Goal: Task Accomplishment & Management: Manage account settings

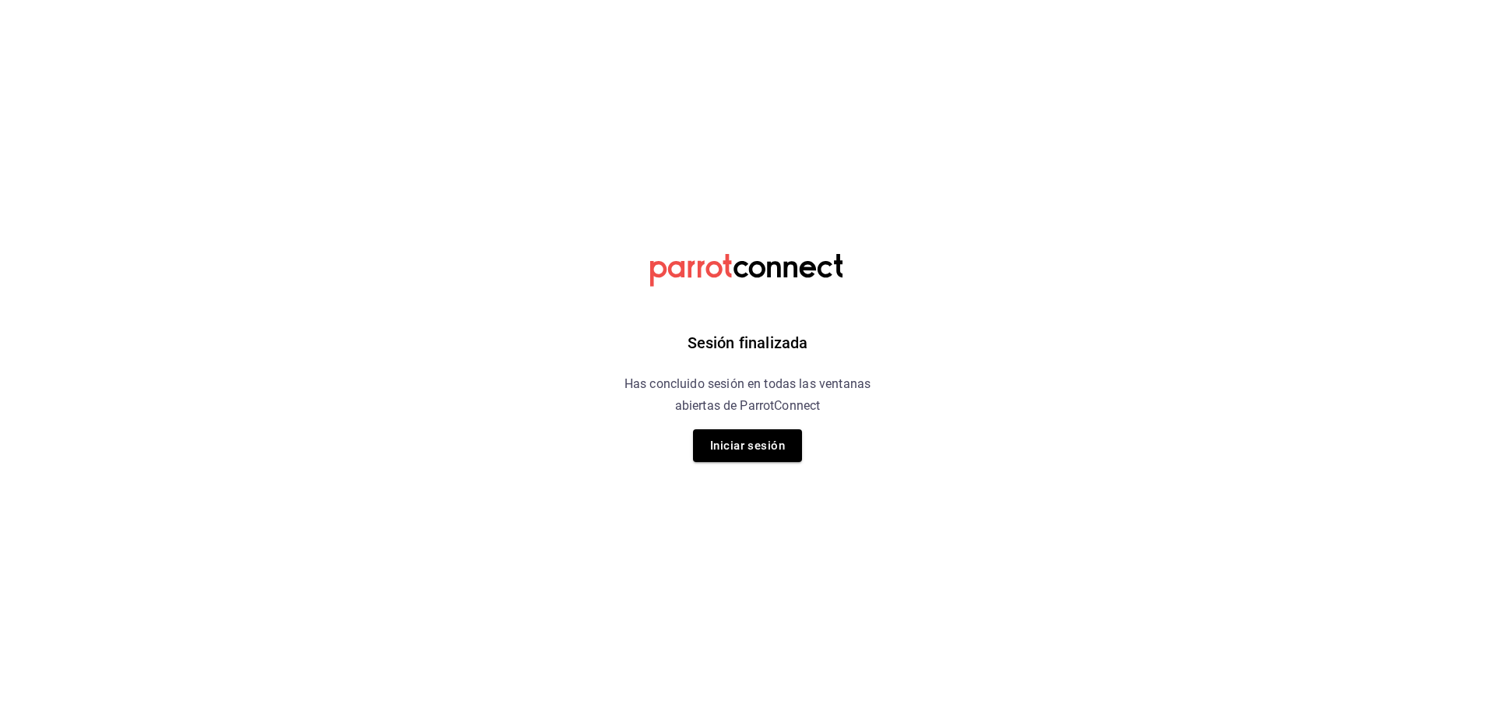
click at [716, 420] on div "Sesión finalizada Has concluido sesión en todas las ventanas abiertas de Parrot…" at bounding box center [747, 358] width 393 height 716
click at [732, 455] on button "Iniciar sesión" at bounding box center [747, 445] width 109 height 33
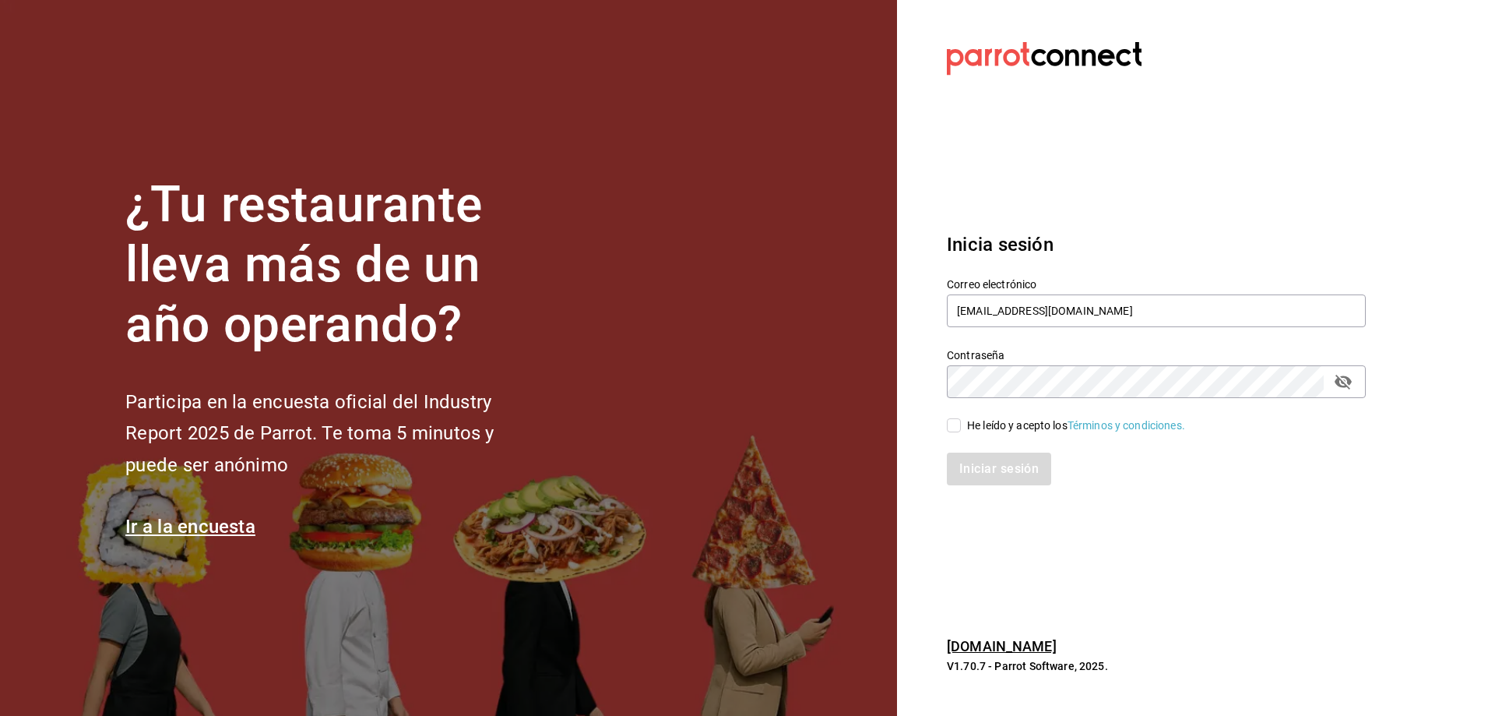
click at [1018, 420] on div "He leído y acepto los Términos y condiciones." at bounding box center [1076, 425] width 218 height 16
click at [961, 420] on input "He leído y acepto los Términos y condiciones." at bounding box center [954, 425] width 14 height 14
checkbox input "true"
click at [1025, 451] on div "Iniciar sesión" at bounding box center [1147, 459] width 438 height 51
click at [1026, 471] on button "Iniciar sesión" at bounding box center [1000, 468] width 106 height 33
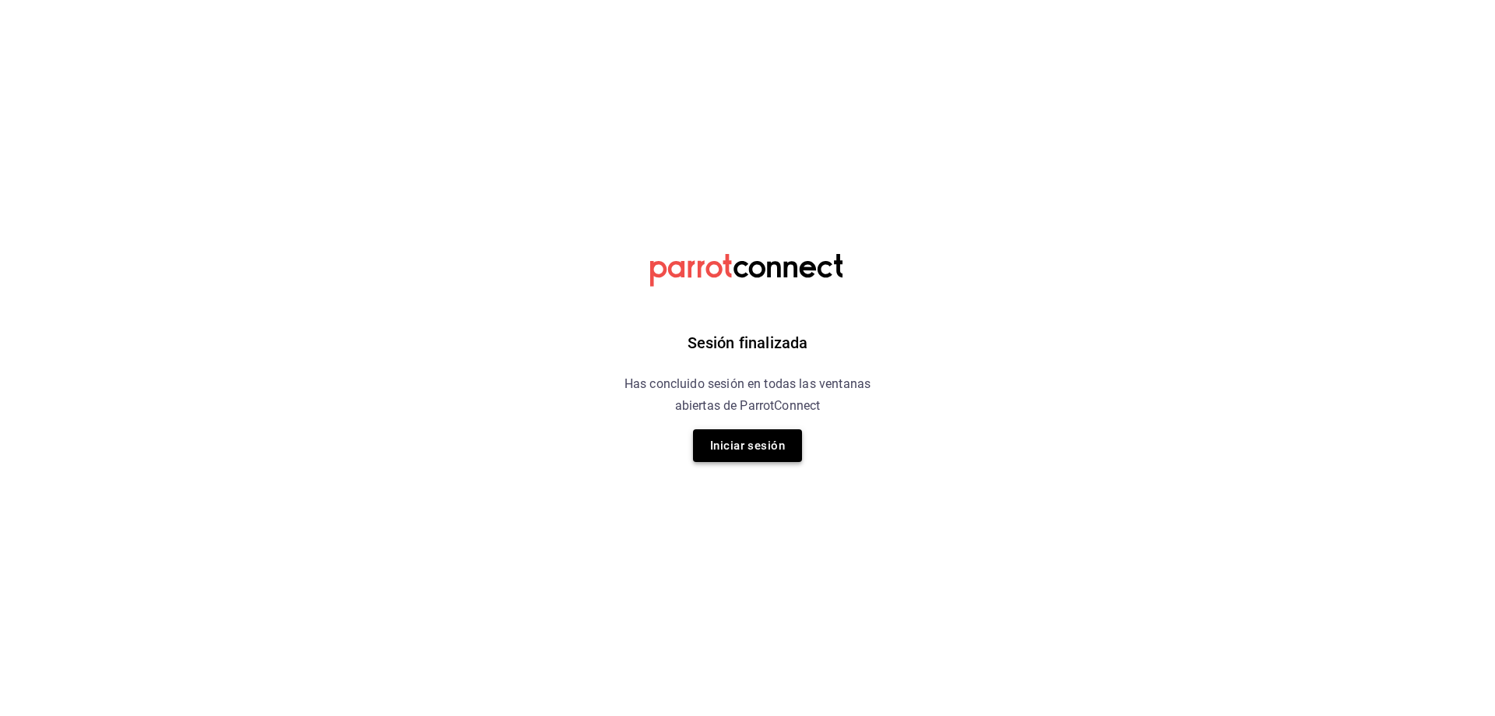
click at [726, 448] on button "Iniciar sesión" at bounding box center [747, 445] width 109 height 33
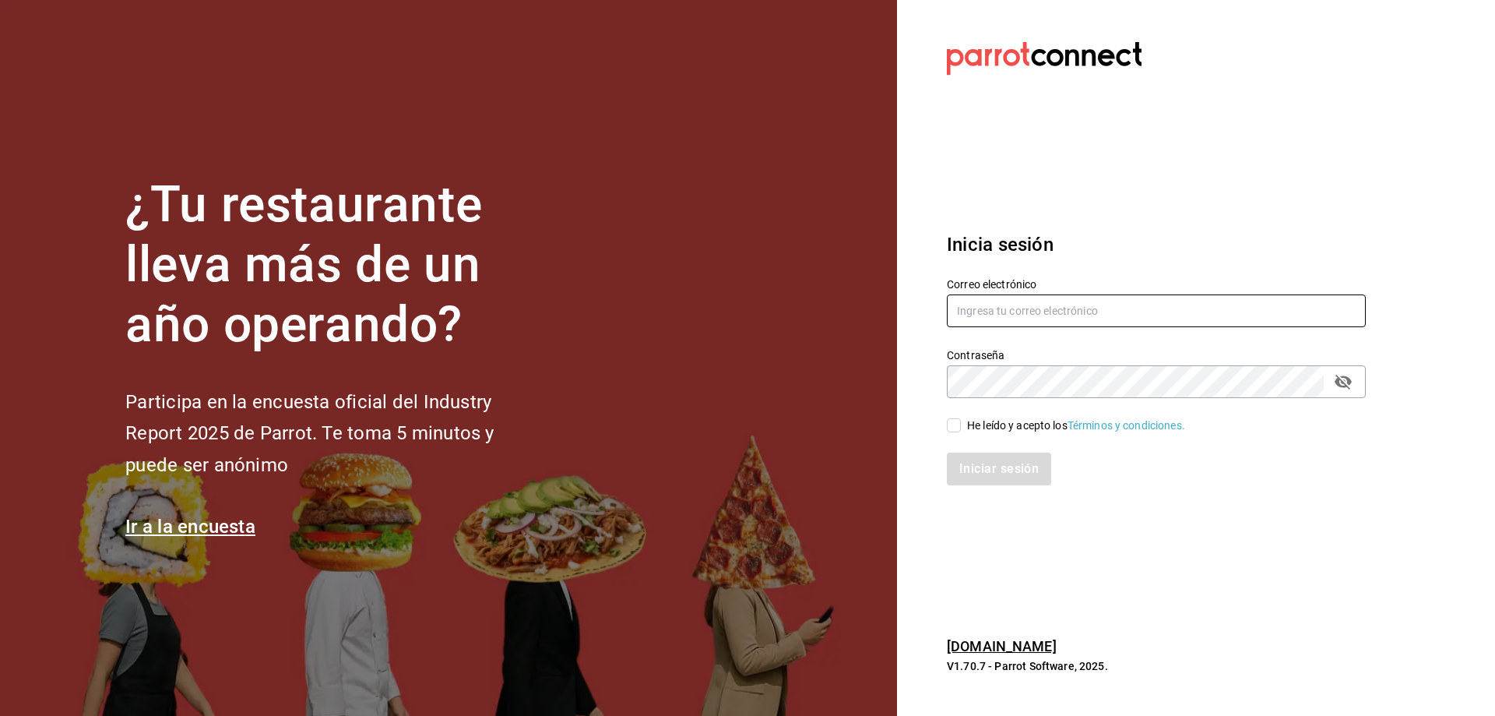
type input "[EMAIL_ADDRESS][DOMAIN_NAME]"
click at [1033, 425] on div "He leído y acepto los Términos y condiciones." at bounding box center [1076, 425] width 218 height 16
click at [961, 425] on input "He leído y acepto los Términos y condiciones." at bounding box center [954, 425] width 14 height 14
checkbox input "true"
click at [1022, 470] on button "Iniciar sesión" at bounding box center [1000, 468] width 106 height 33
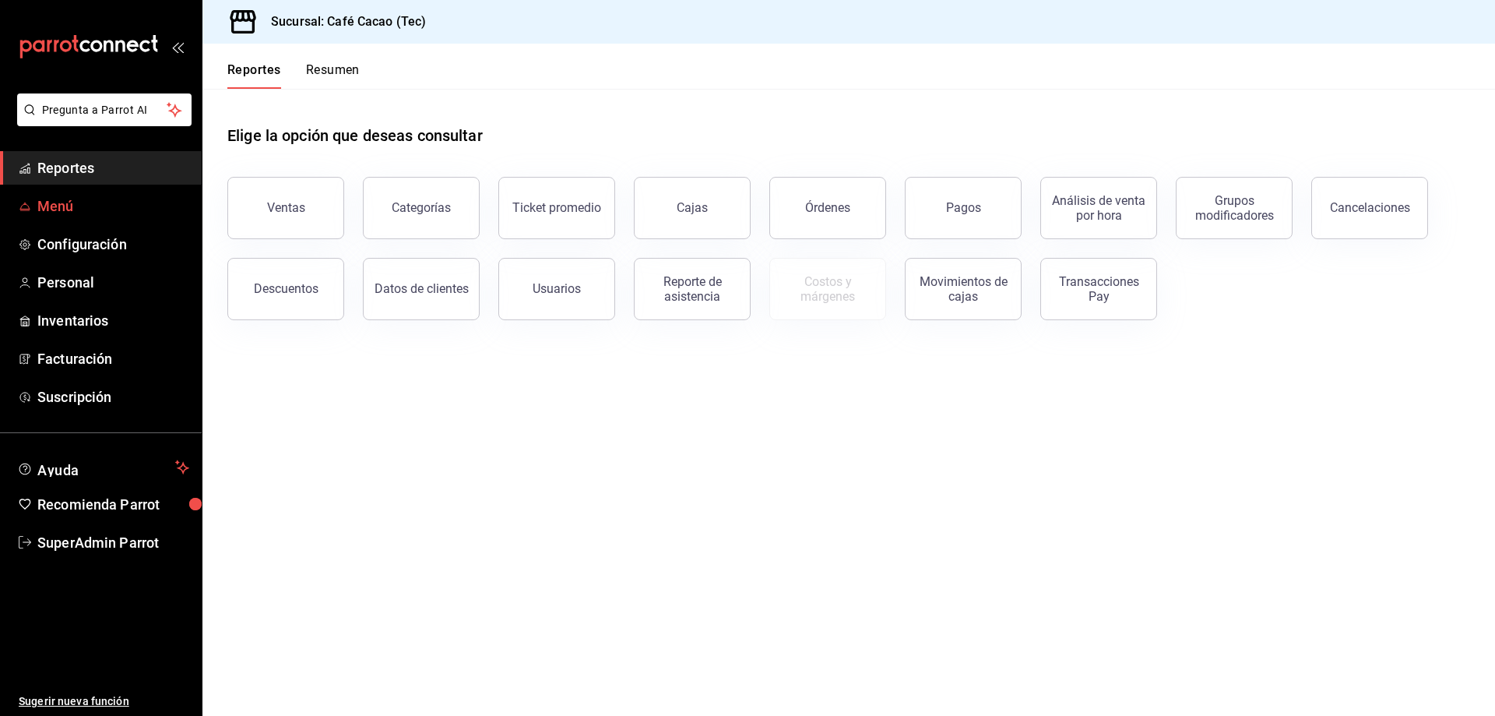
click at [79, 213] on span "Menú" at bounding box center [113, 205] width 152 height 21
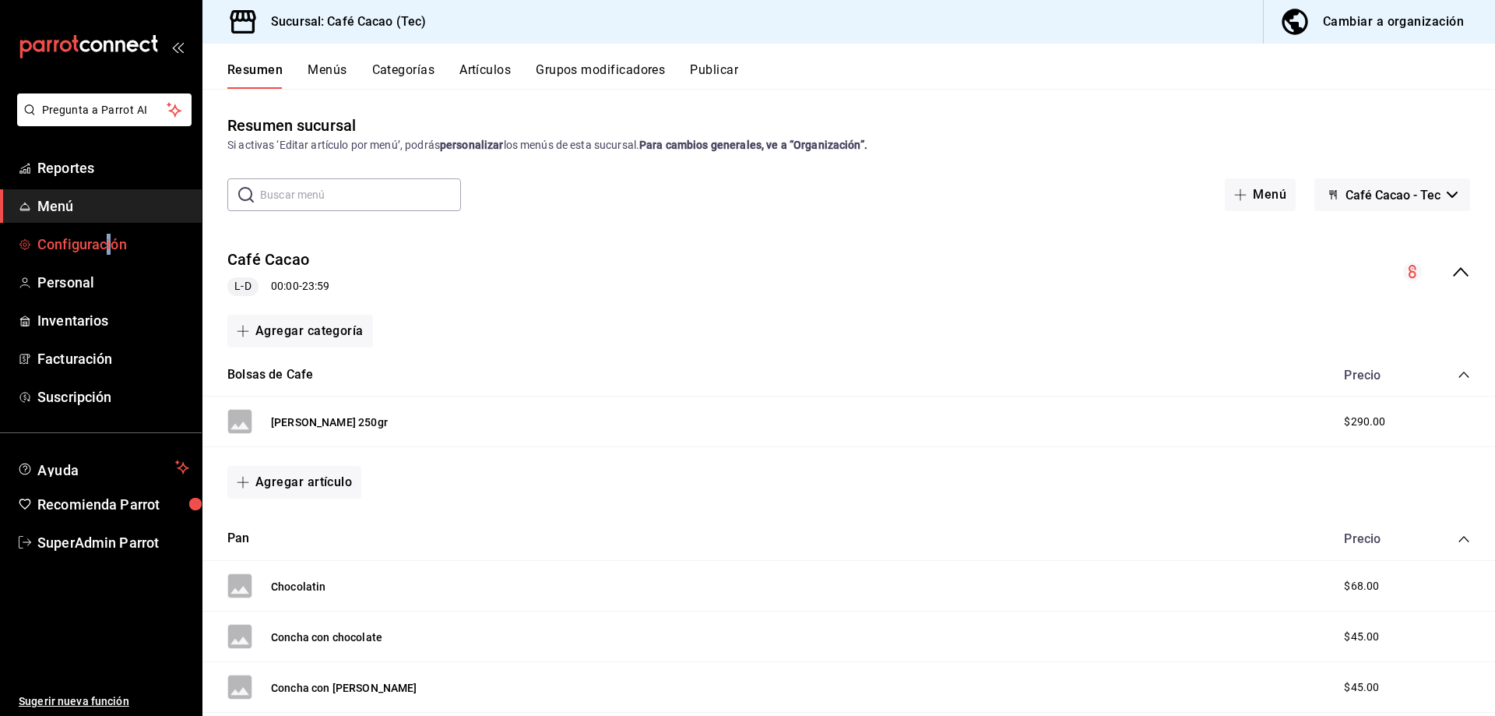
click at [106, 228] on ul "Reportes Menú Configuración Personal Inventarios Facturación Suscripción" at bounding box center [101, 282] width 202 height 262
click at [95, 245] on span "Configuración" at bounding box center [113, 244] width 152 height 21
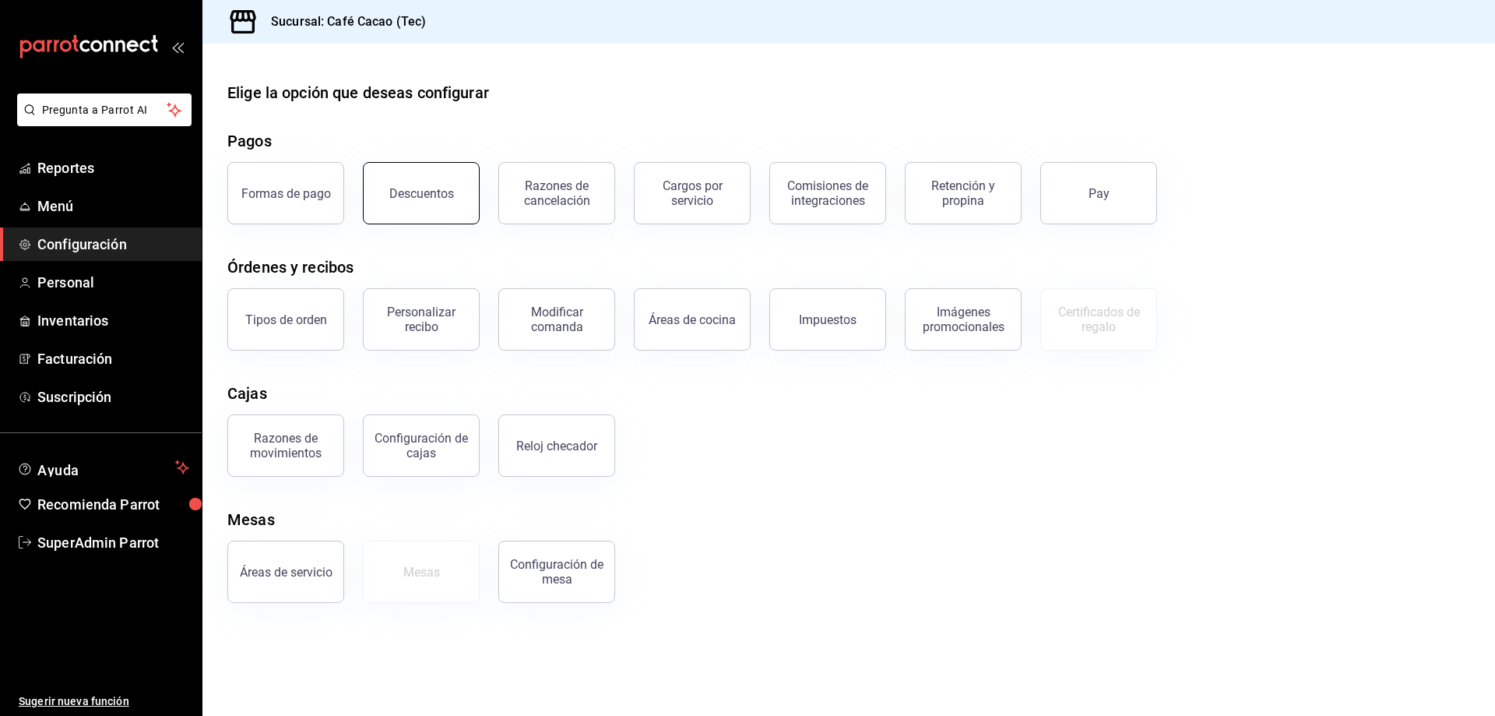
click at [380, 202] on button "Descuentos" at bounding box center [421, 193] width 117 height 62
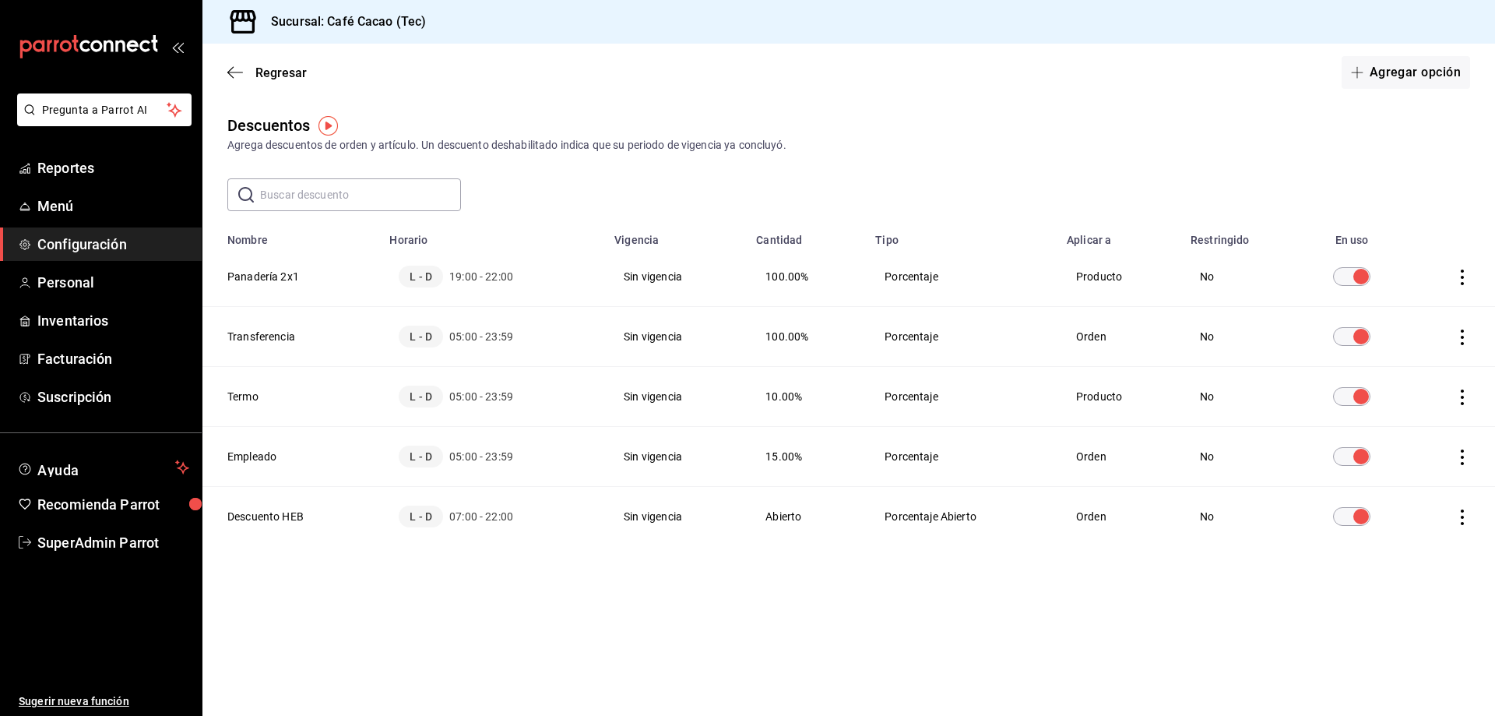
click at [1466, 285] on td "discountsTable" at bounding box center [1451, 277] width 88 height 60
click at [1467, 281] on icon "actions" at bounding box center [1462, 277] width 16 height 16
click at [1444, 265] on li "Duplicar" at bounding box center [1404, 255] width 131 height 44
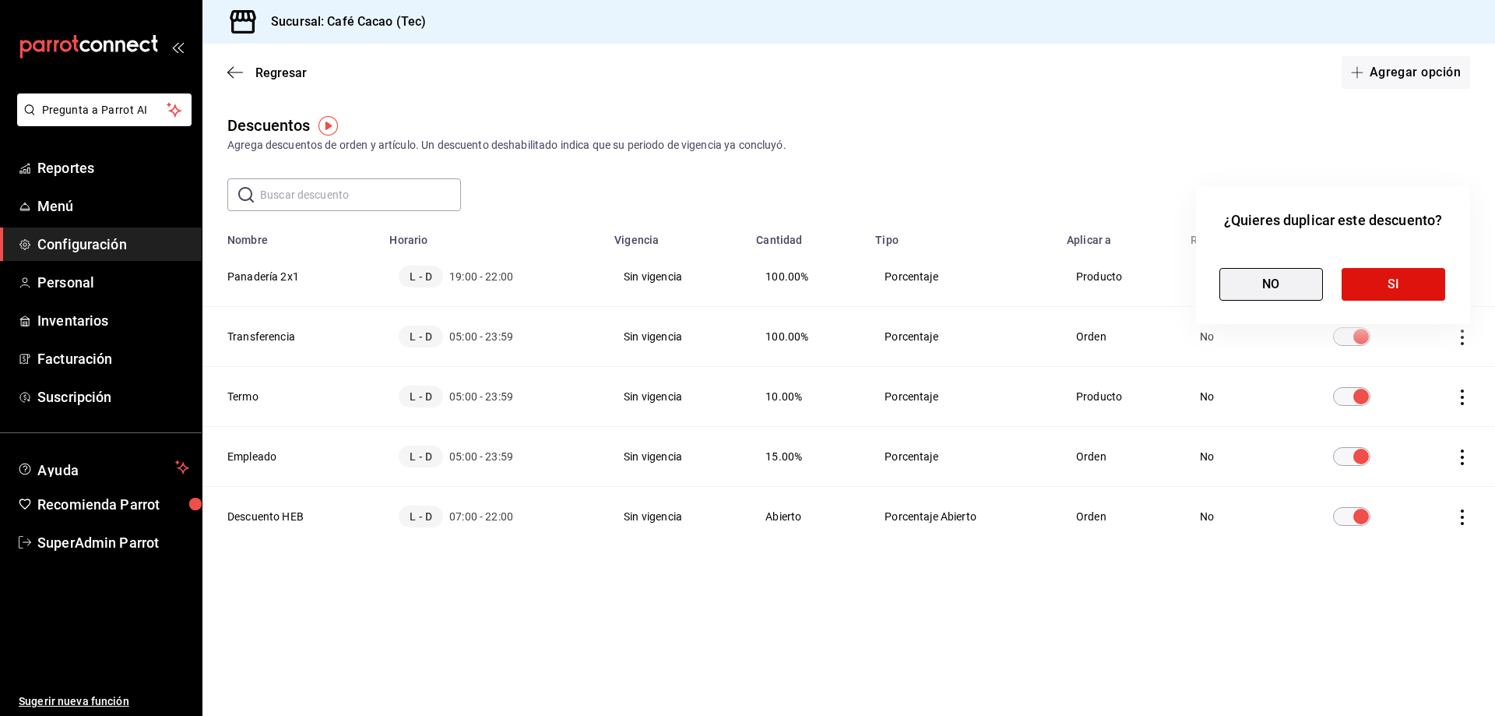
click at [1282, 289] on button "NO" at bounding box center [1271, 284] width 104 height 33
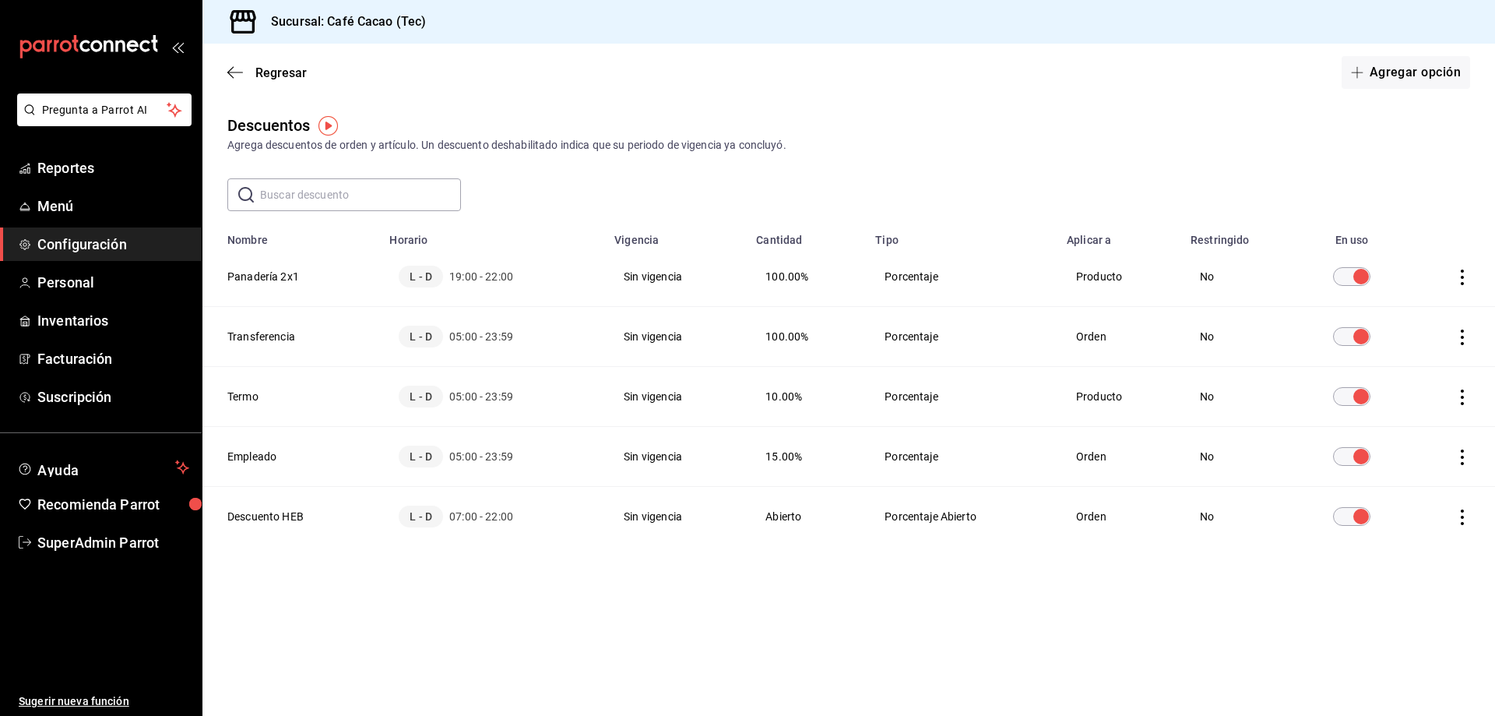
click at [1366, 274] on input "discountsTable" at bounding box center [1361, 276] width 56 height 19
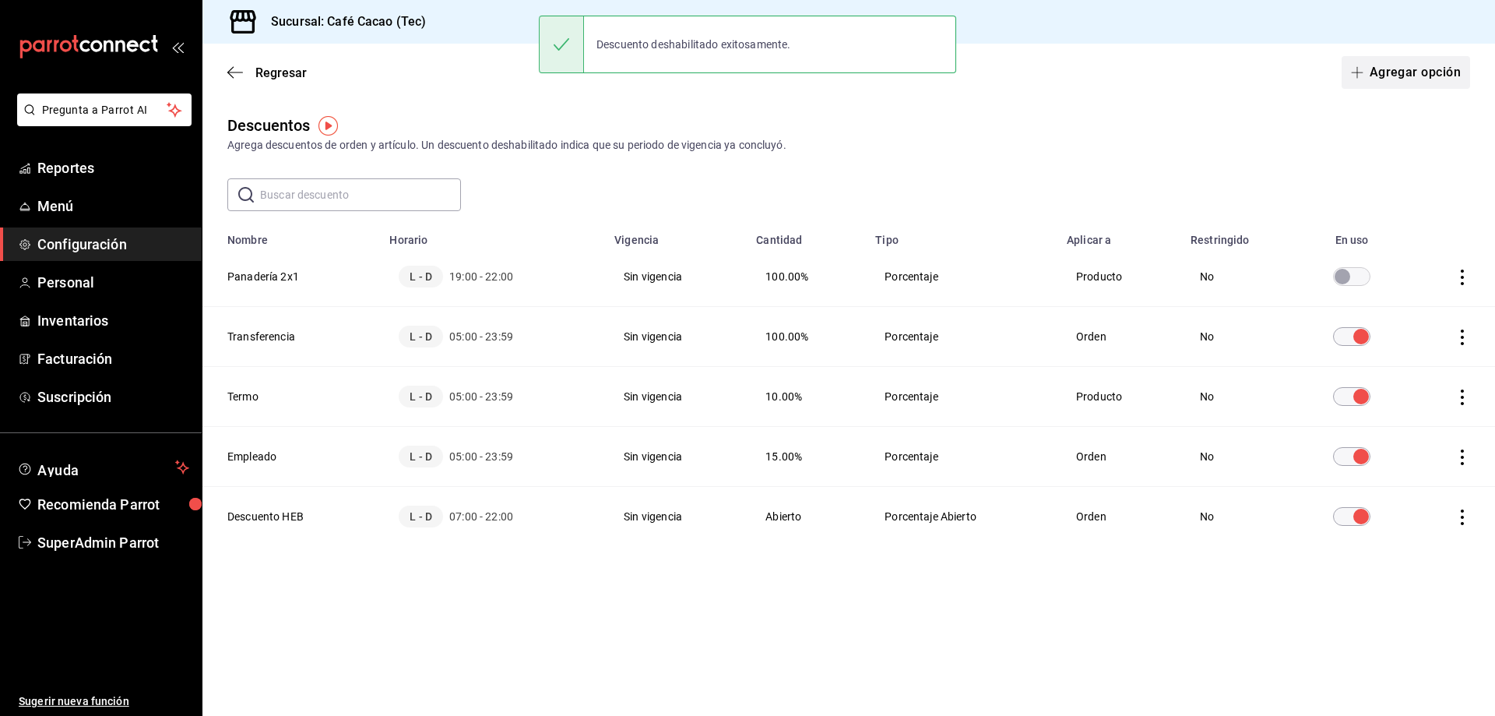
click at [1392, 80] on button "Agregar opción" at bounding box center [1406, 72] width 128 height 33
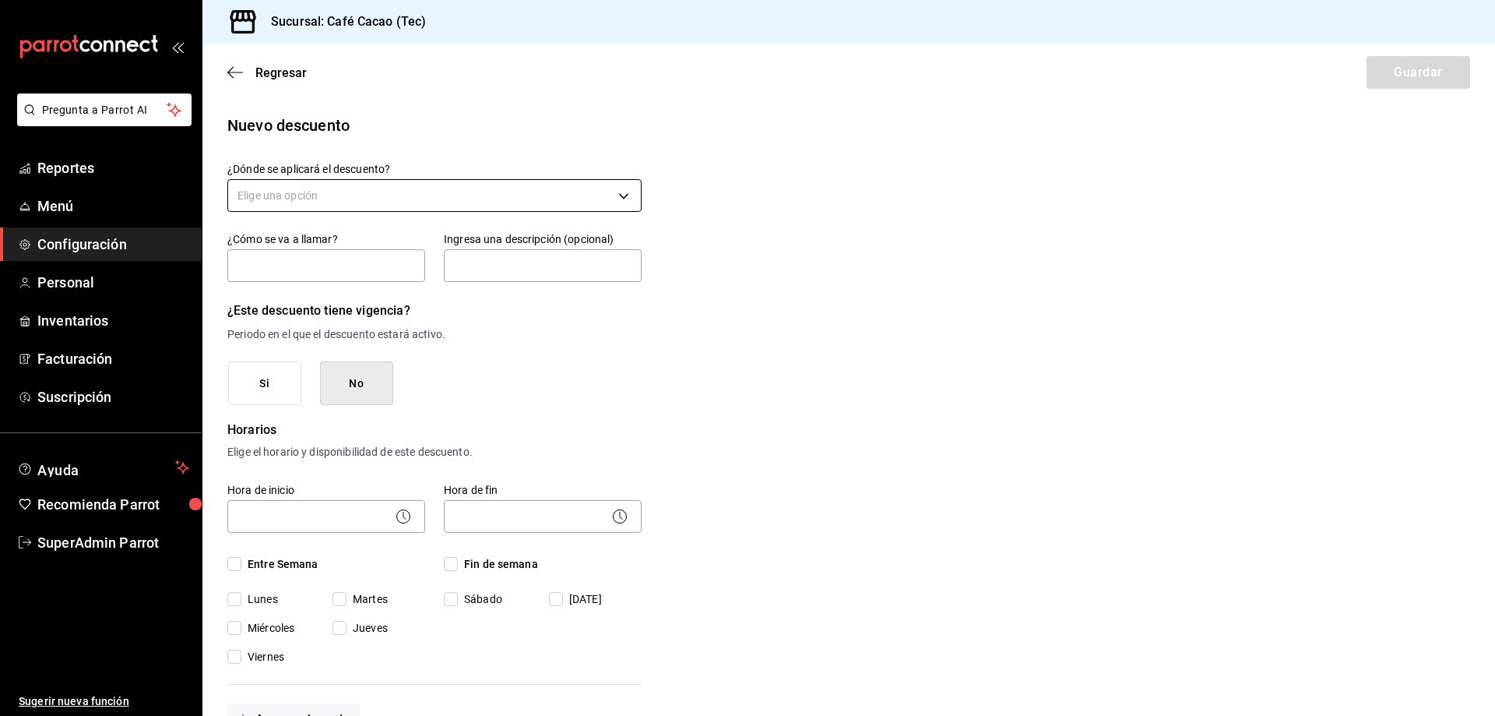
click at [509, 193] on body "Pregunta a Parrot AI Reportes Menú Configuración Personal Inventarios Facturaci…" at bounding box center [747, 358] width 1495 height 716
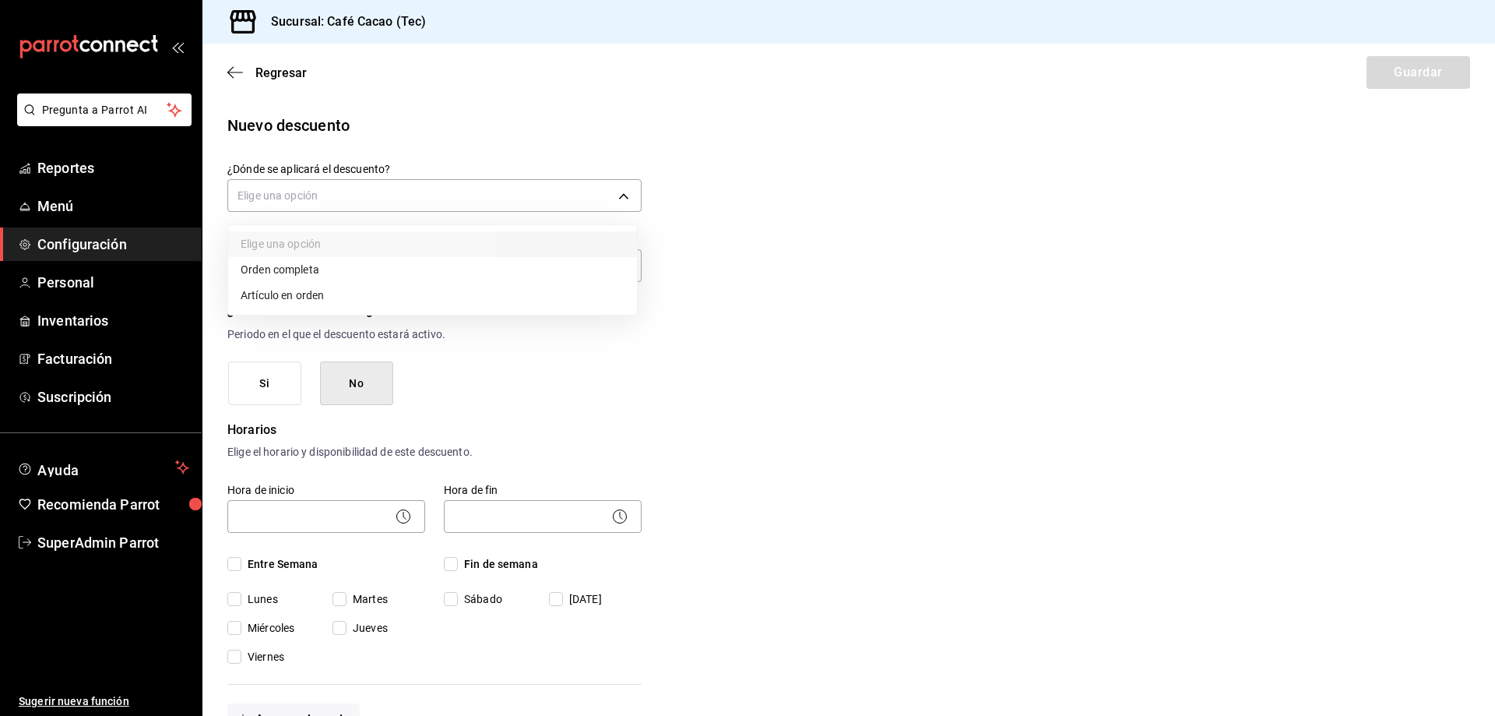
click at [473, 297] on li "Artículo en orden" at bounding box center [432, 296] width 409 height 26
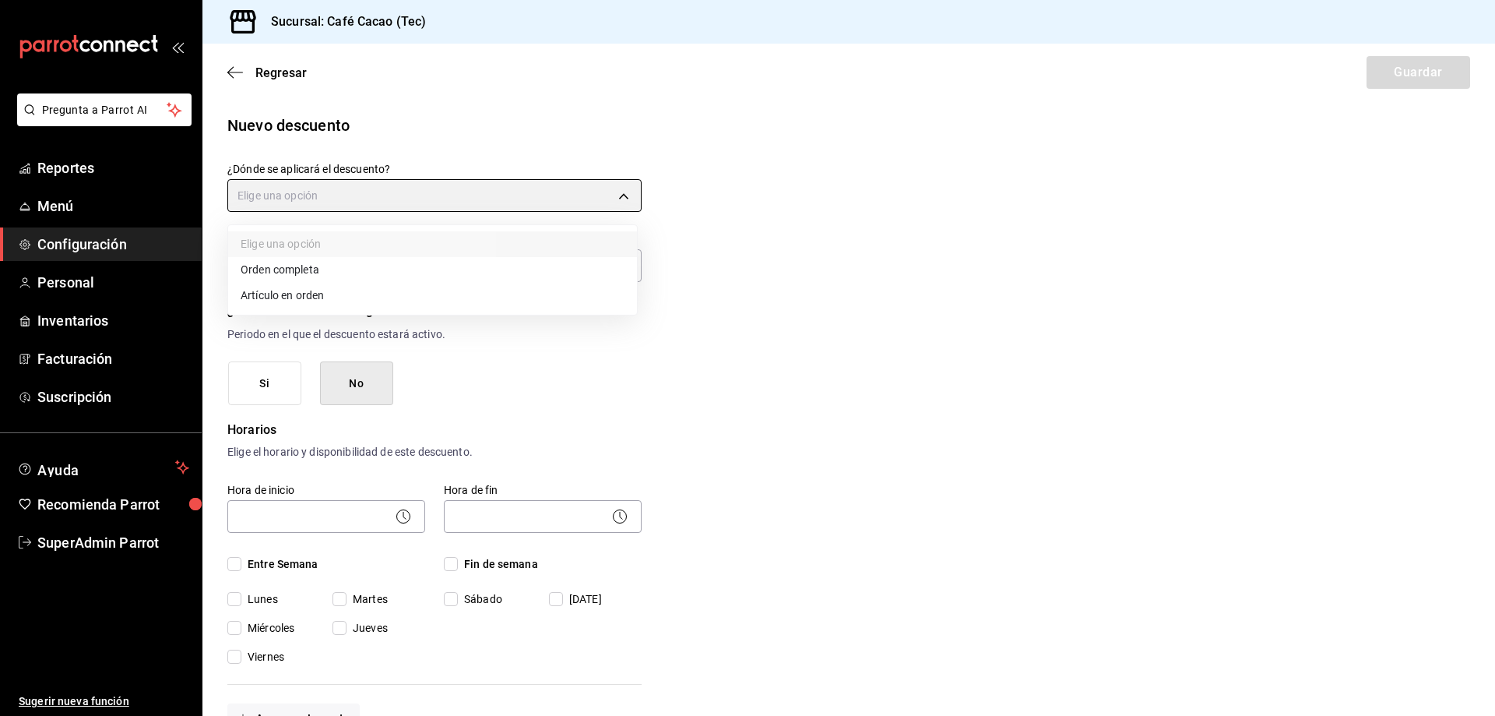
type input "ORDER_ITEM"
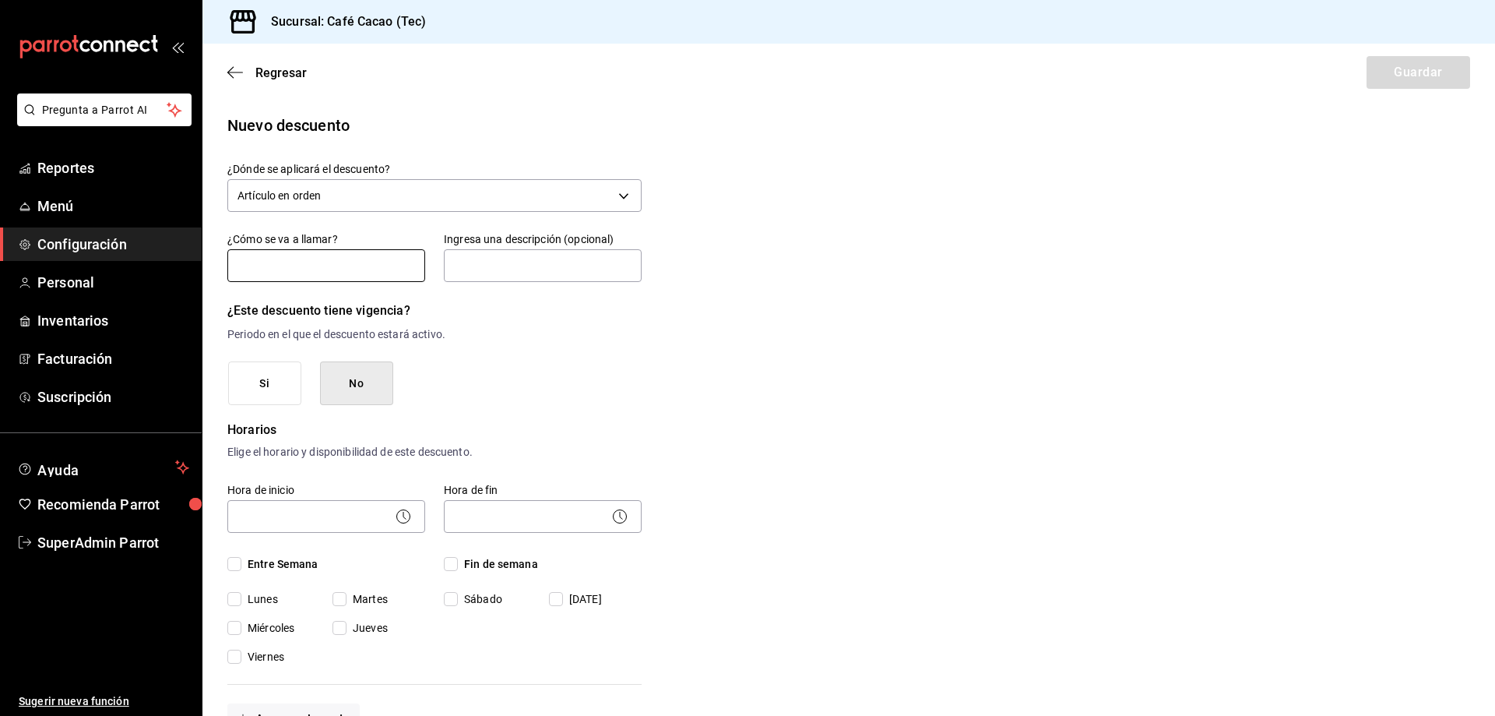
click at [422, 263] on input "text" at bounding box center [326, 265] width 198 height 33
type input "Panadería 2x1"
click at [547, 266] on input "text" at bounding box center [543, 265] width 198 height 33
type input "Descuento del 100%"
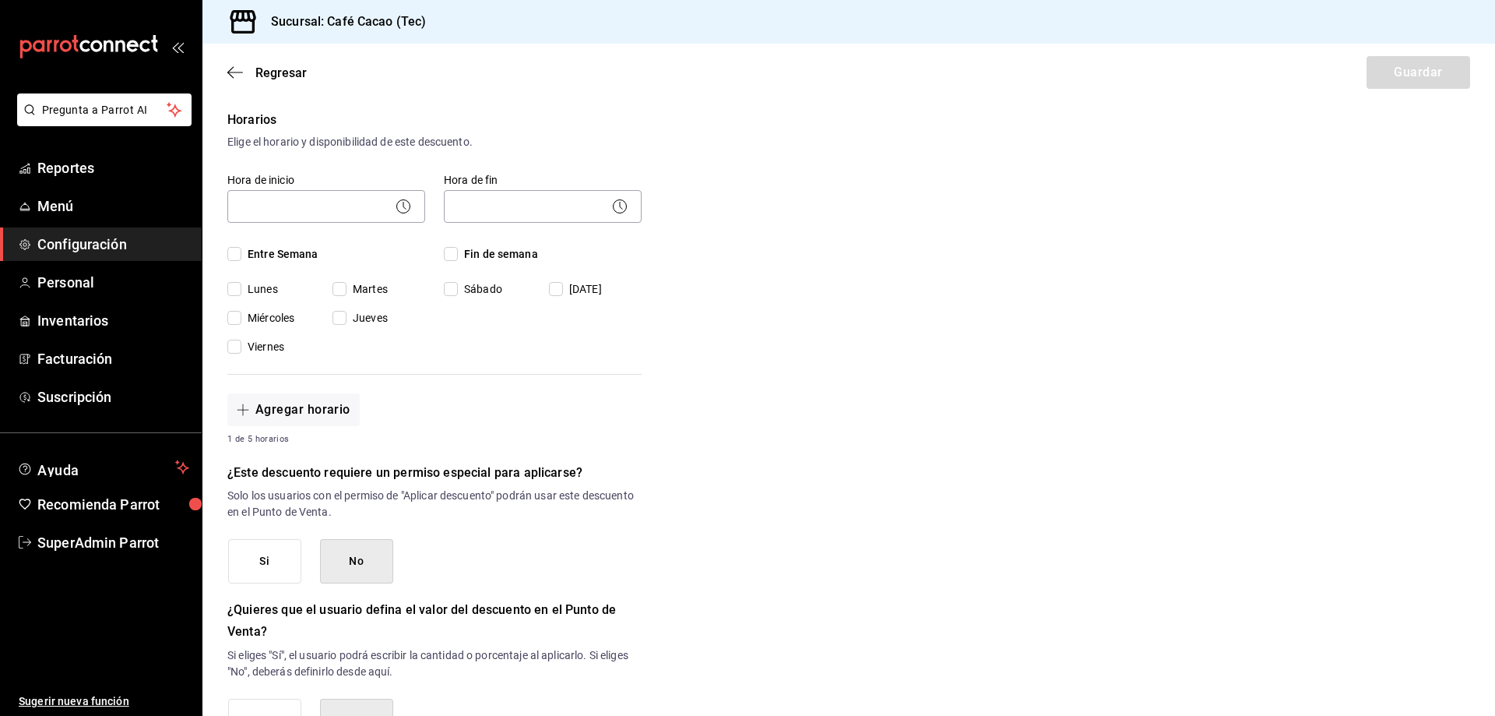
scroll to position [311, 0]
drag, startPoint x: 335, startPoint y: 230, endPoint x: 335, endPoint y: 221, distance: 8.6
click at [335, 227] on div "Hora de inicio ​ Entre Semana Lunes Martes Miércoles Jueves Viernes" at bounding box center [317, 253] width 216 height 201
click at [335, 220] on body "Pregunta a Parrot AI Reportes Menú Configuración Personal Inventarios Facturaci…" at bounding box center [747, 358] width 1495 height 716
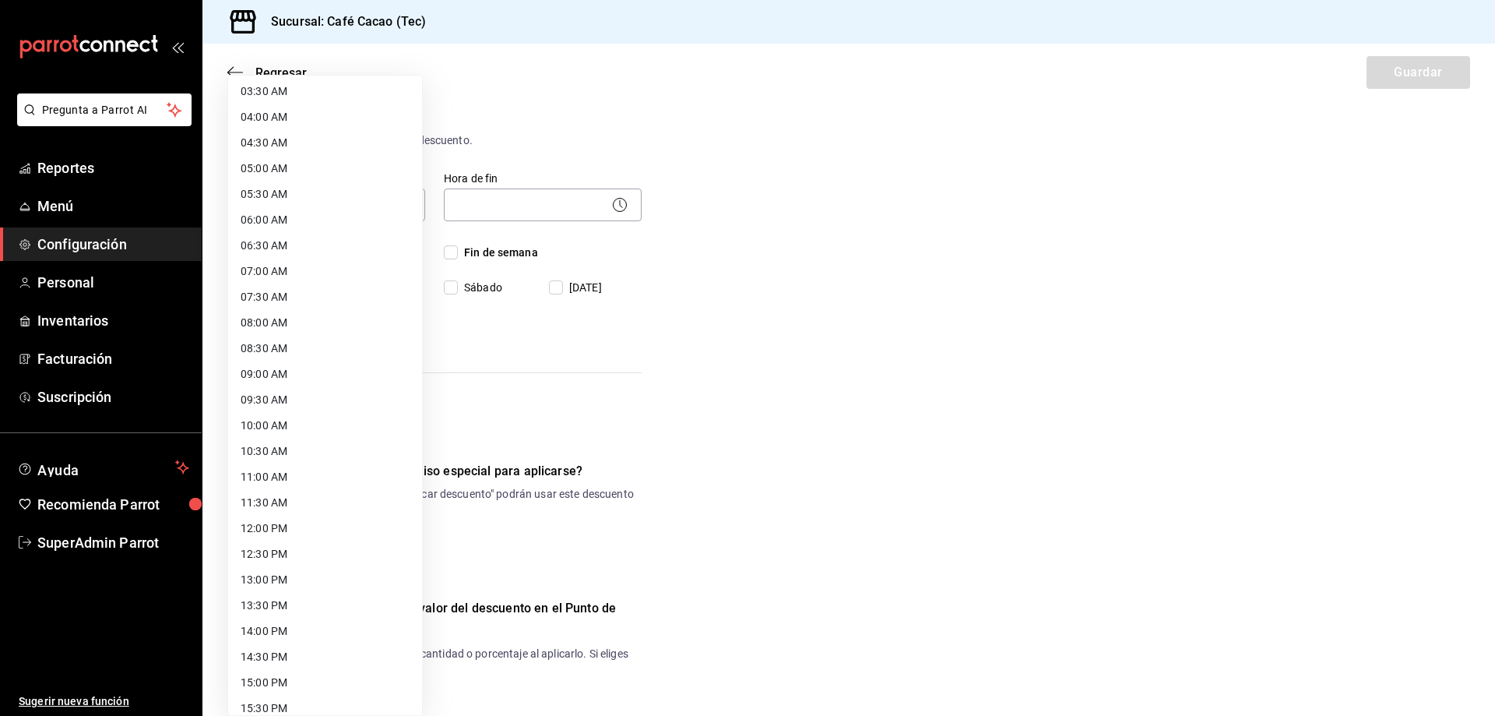
scroll to position [321, 0]
click at [319, 593] on li "16:00 PM" at bounding box center [325, 596] width 194 height 26
type input "16:00"
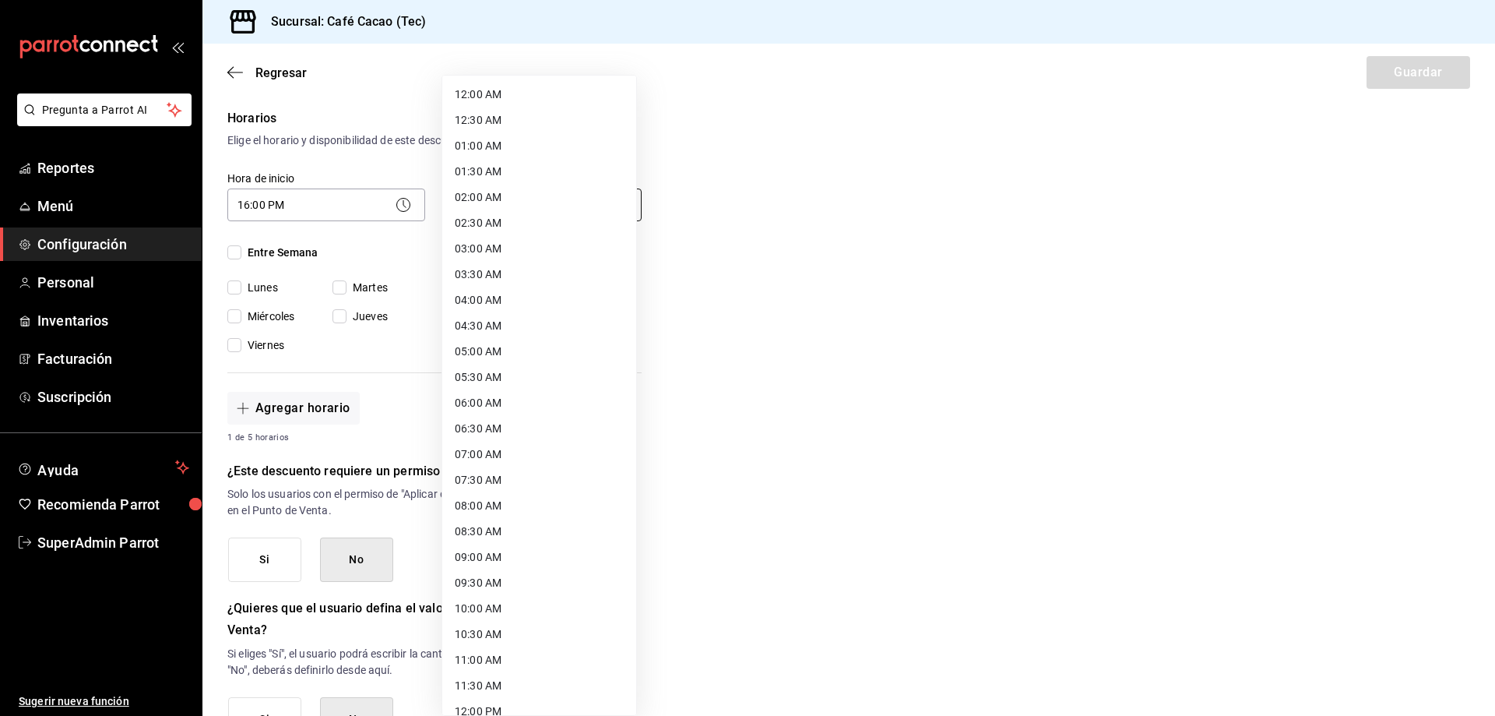
click at [555, 196] on body "Pregunta a Parrot AI Reportes Menú Configuración Personal Inventarios Facturaci…" at bounding box center [747, 358] width 1495 height 716
click at [504, 527] on li "20:30 PM" at bounding box center [539, 516] width 194 height 26
type input "20:30"
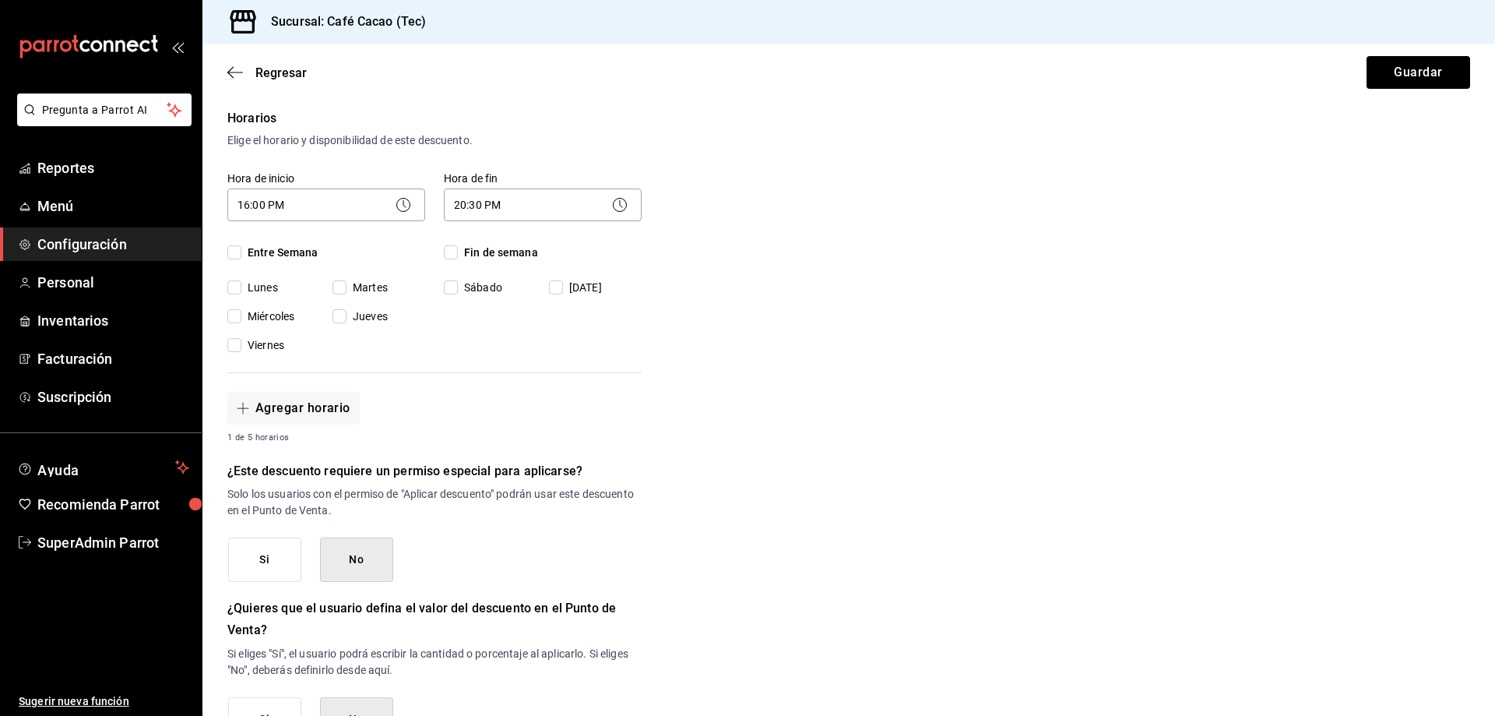
click at [287, 248] on span "Entre Semana" at bounding box center [279, 252] width 77 height 16
click at [241, 248] on input "Entre Semana" at bounding box center [234, 252] width 14 height 14
checkbox input "true"
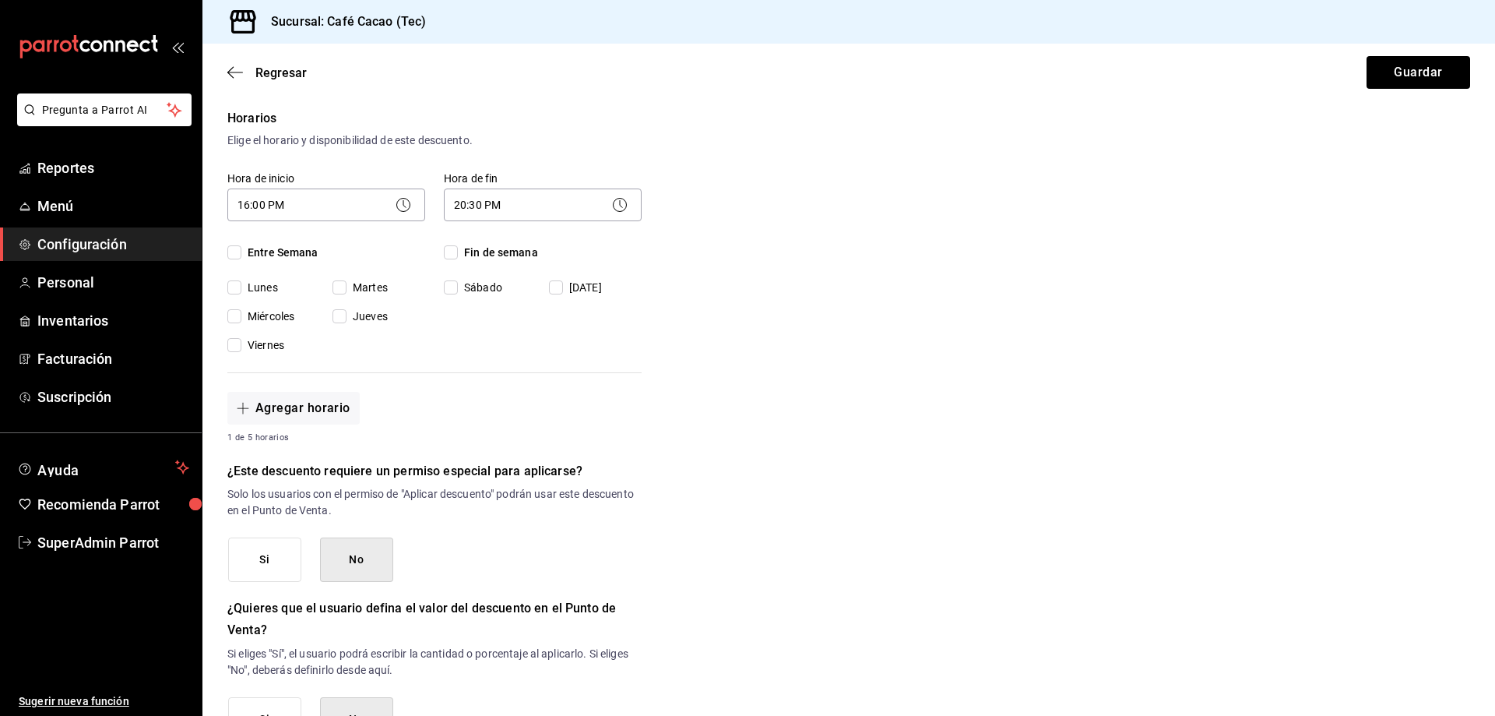
checkbox input "true"
click at [302, 259] on span "Entre Semana" at bounding box center [279, 252] width 77 height 16
click at [241, 259] on input "Entre Semana" at bounding box center [234, 252] width 14 height 14
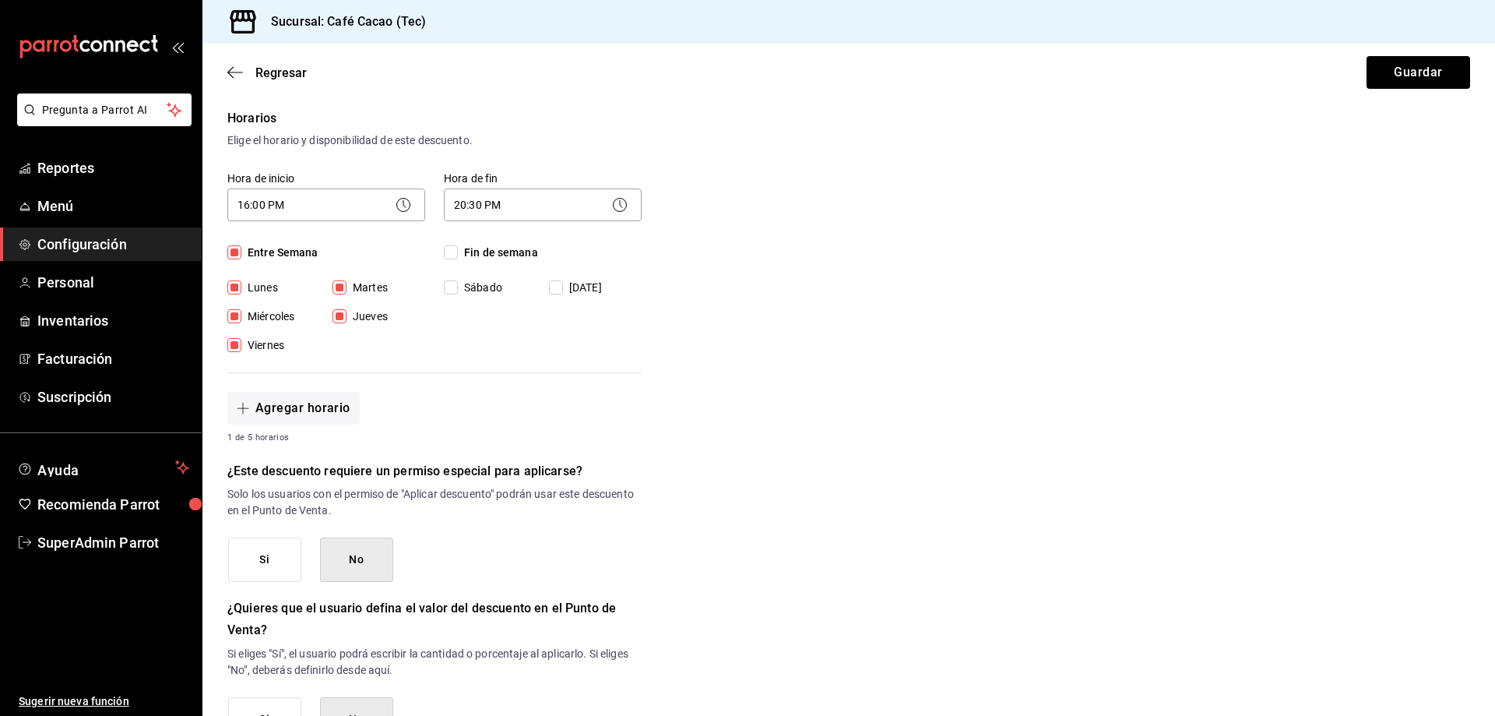
checkbox input "false"
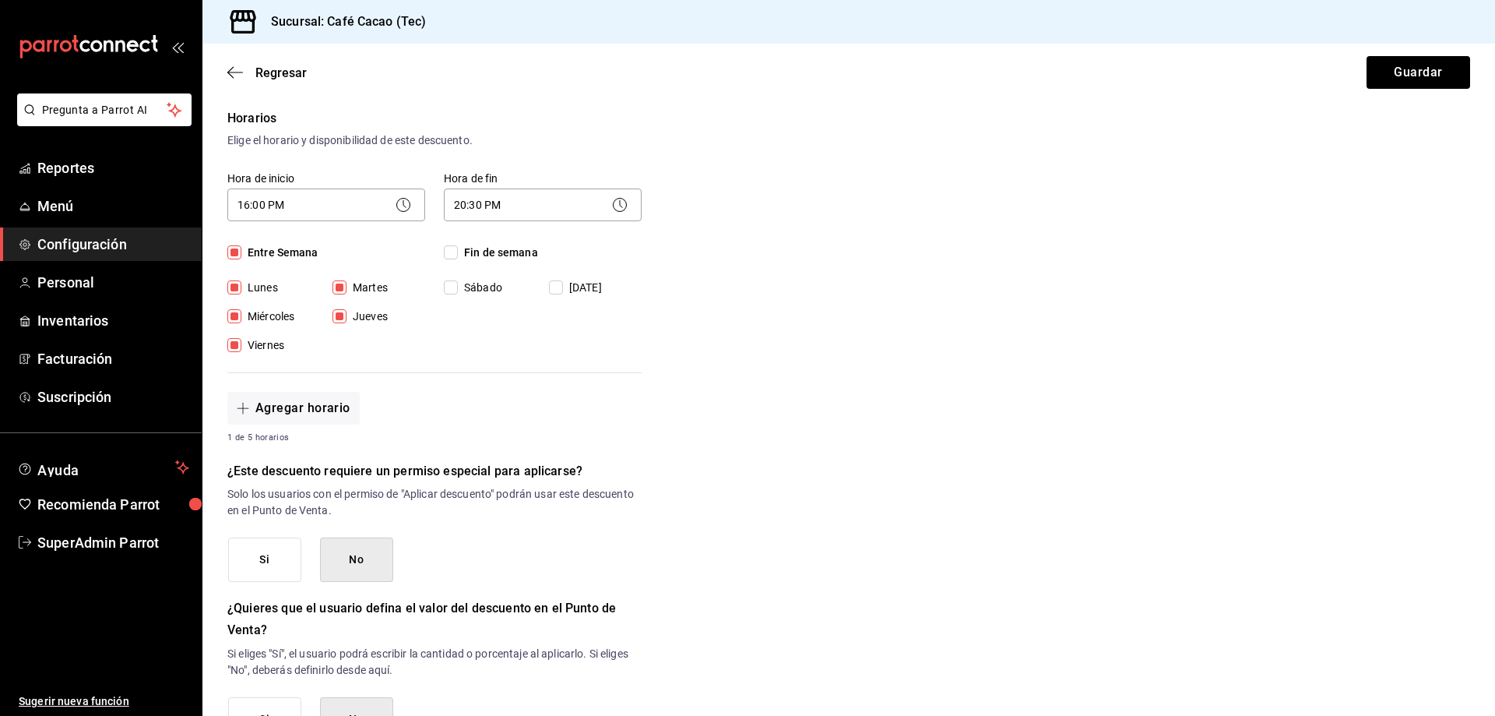
checkbox input "false"
click at [496, 239] on div "Hora de fin 20:30 PM 20:30 Fin de semana Sábado Domingo" at bounding box center [533, 253] width 216 height 201
click at [554, 287] on input "Domingo" at bounding box center [556, 287] width 14 height 14
checkbox input "true"
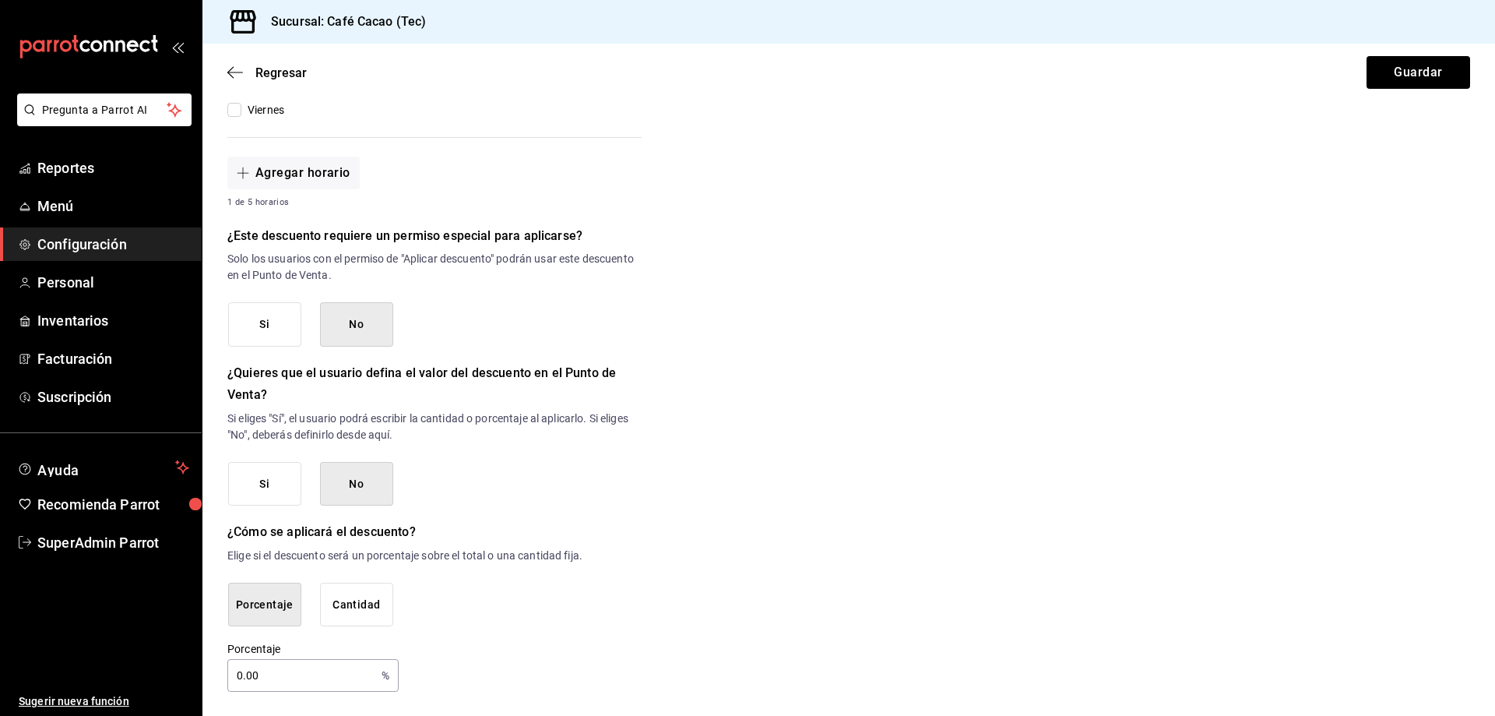
scroll to position [547, 0]
click at [335, 656] on div "Porcentaje 0.00 % Porcentaje" at bounding box center [312, 666] width 171 height 50
drag, startPoint x: 330, startPoint y: 666, endPoint x: 183, endPoint y: 690, distance: 149.1
click at [182, 694] on div "Pregunta a Parrot AI Reportes Menú Configuración Personal Inventarios Facturaci…" at bounding box center [747, 358] width 1495 height 716
type input "100"
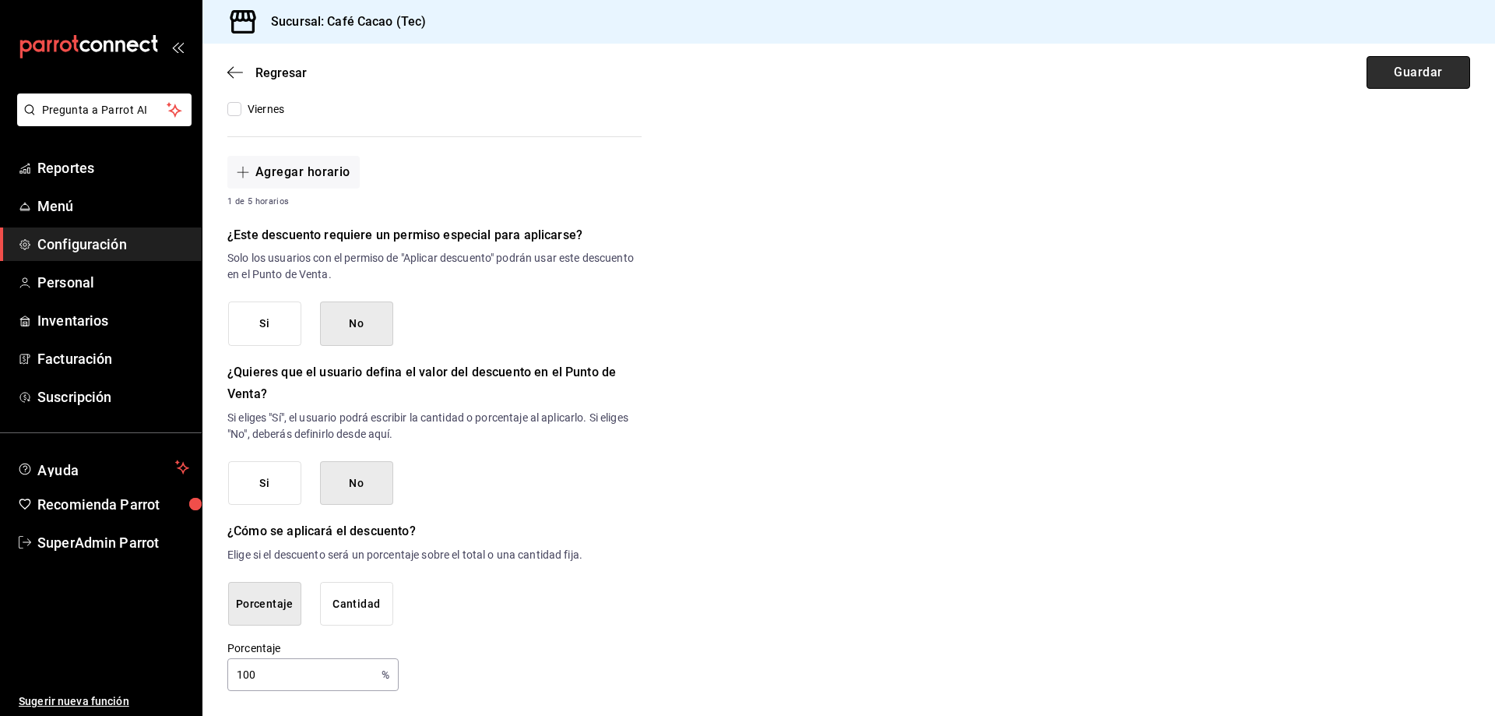
click at [1412, 65] on button "Guardar" at bounding box center [1419, 72] width 104 height 33
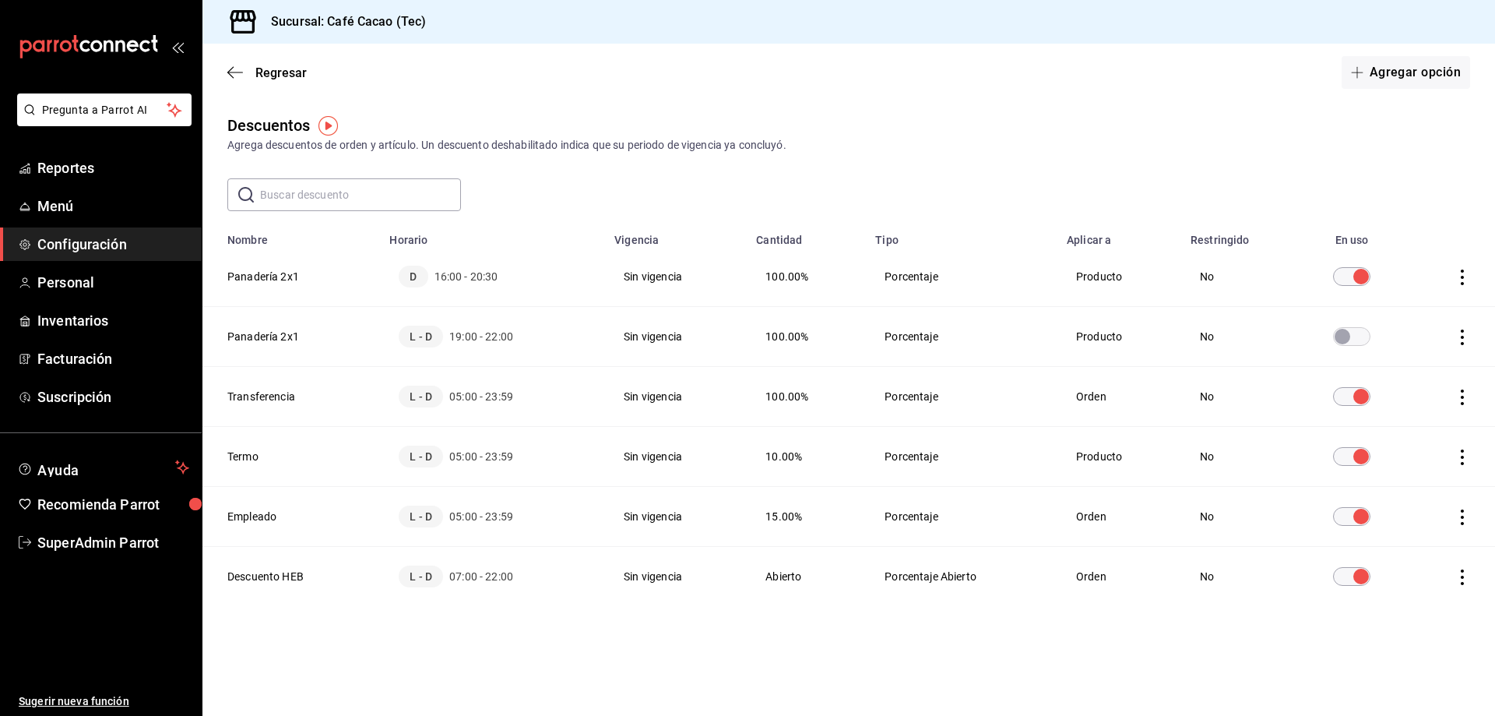
click at [1348, 341] on input "discountsTable" at bounding box center [1342, 336] width 56 height 19
